Goal: Check status: Check status

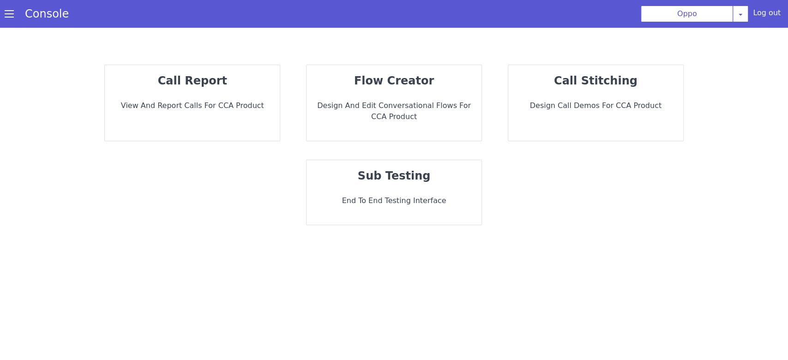
click at [150, 115] on div "call report View and report calls for CCA Product" at bounding box center [192, 103] width 175 height 76
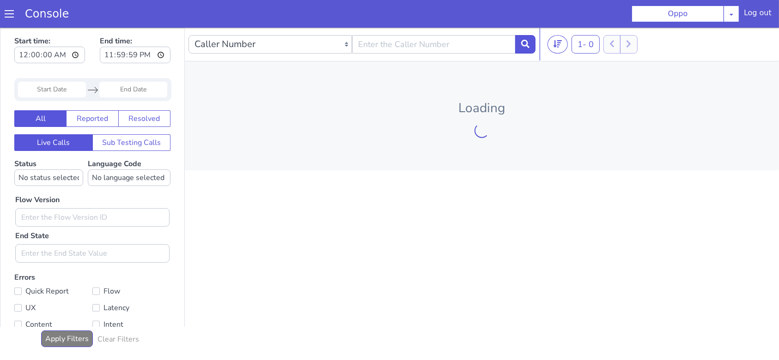
click at [29, 94] on input "Start Date" at bounding box center [52, 89] width 68 height 16
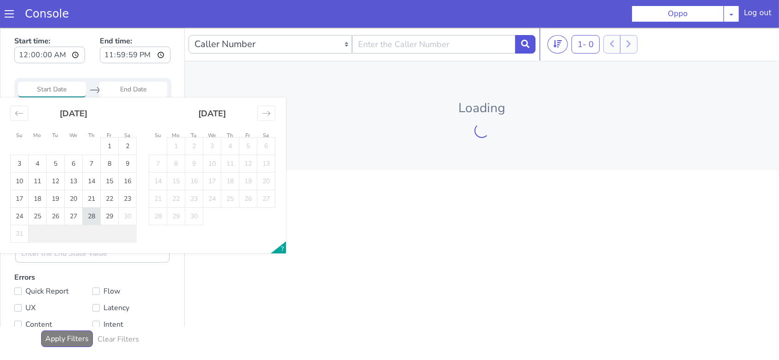
click at [95, 215] on td "28" at bounding box center [92, 216] width 18 height 18
type input "[DATE]"
click at [95, 215] on td "28" at bounding box center [92, 216] width 18 height 18
type input "[DATE]"
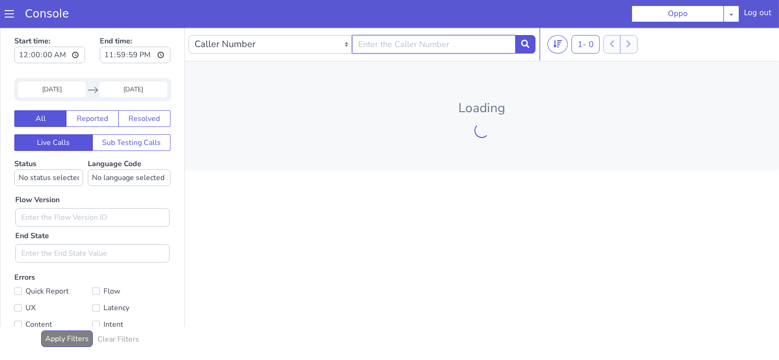
click at [388, 48] on input "text" at bounding box center [434, 44] width 164 height 18
type input "9981958963"
click at [388, 48] on input "9981958963" at bounding box center [434, 44] width 164 height 18
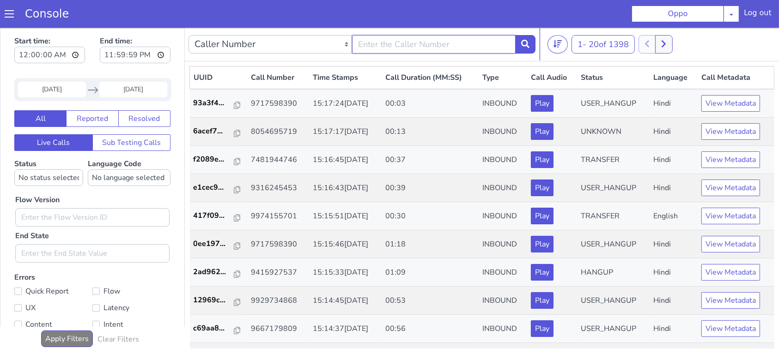
paste input "9981958963"
type input "9981958963"
click at [517, 44] on button at bounding box center [525, 44] width 20 height 18
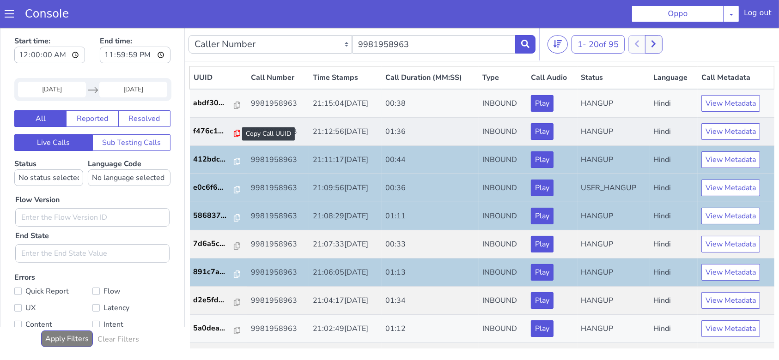
click at [234, 131] on icon at bounding box center [237, 132] width 6 height 7
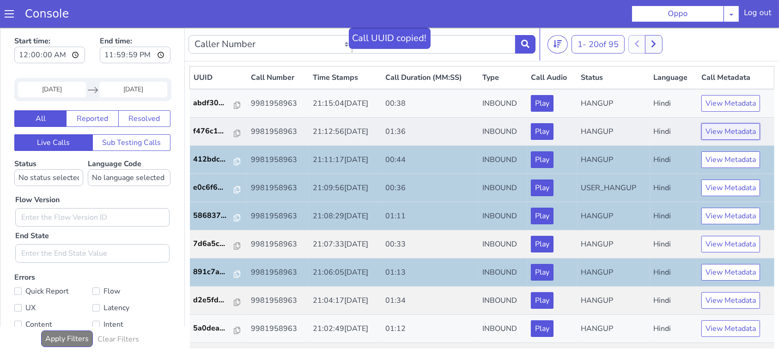
click at [739, 128] on button "View Metadata" at bounding box center [730, 131] width 59 height 17
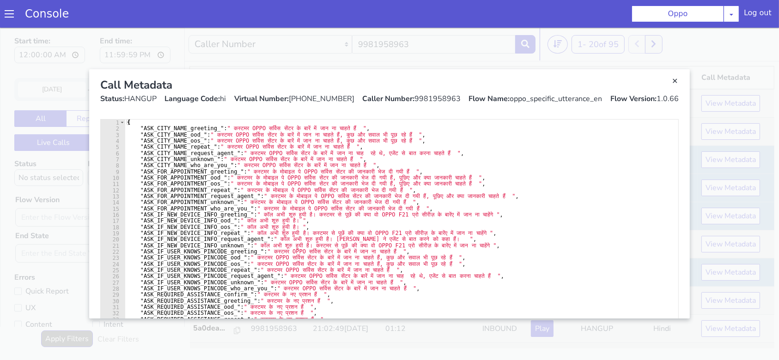
drag, startPoint x: 528, startPoint y: 99, endPoint x: 538, endPoint y: 102, distance: 10.2
click at [528, 100] on div "Flow Name: oppo_specific_utterance_en" at bounding box center [535, 98] width 133 height 11
drag, startPoint x: 552, startPoint y: 103, endPoint x: 593, endPoint y: 97, distance: 41.9
click at [585, 102] on div "Flow Name: oppo_specific_utterance_en" at bounding box center [535, 98] width 133 height 11
click at [675, 81] on link "Close" at bounding box center [674, 80] width 9 height 9
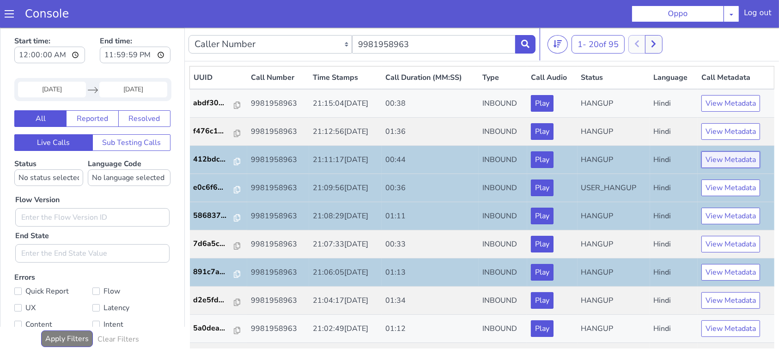
click at [731, 158] on button "View Metadata" at bounding box center [730, 159] width 59 height 17
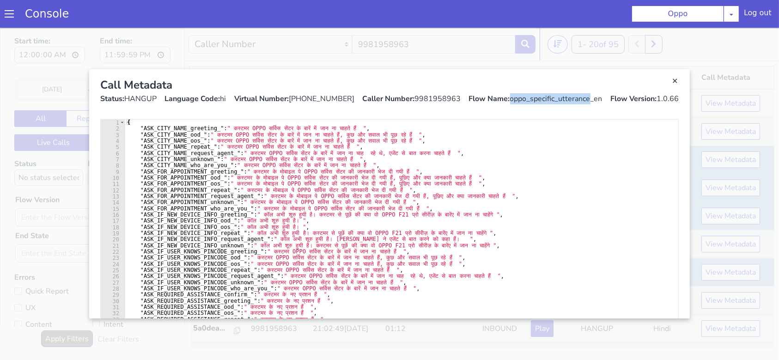
drag, startPoint x: 510, startPoint y: 97, endPoint x: 589, endPoint y: 102, distance: 79.1
click at [589, 102] on div "Flow Name: oppo_specific_utterance_en" at bounding box center [535, 98] width 133 height 11
click at [676, 79] on link "Close" at bounding box center [674, 80] width 9 height 9
